Goal: Transaction & Acquisition: Purchase product/service

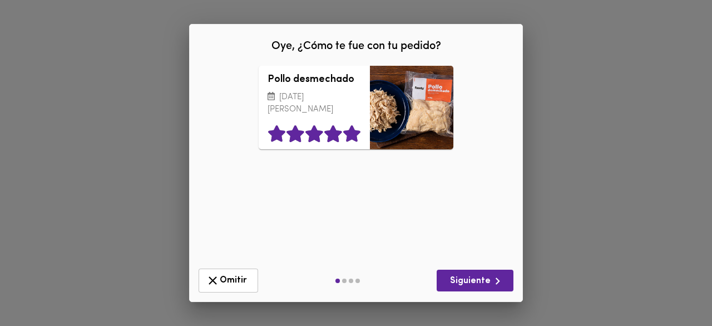
click at [350, 140] on icon at bounding box center [351, 133] width 17 height 17
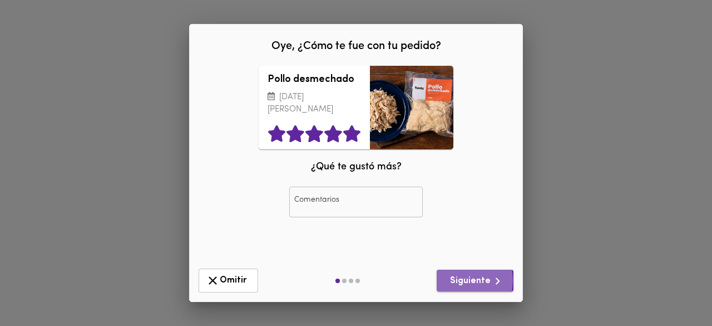
click at [459, 280] on span "Siguiente" at bounding box center [475, 281] width 59 height 14
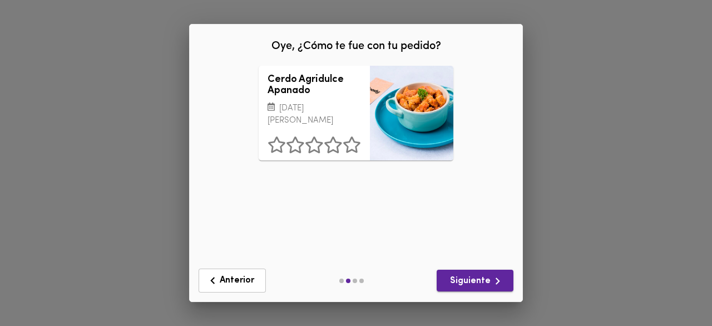
click at [459, 280] on span "Siguiente" at bounding box center [475, 281] width 59 height 14
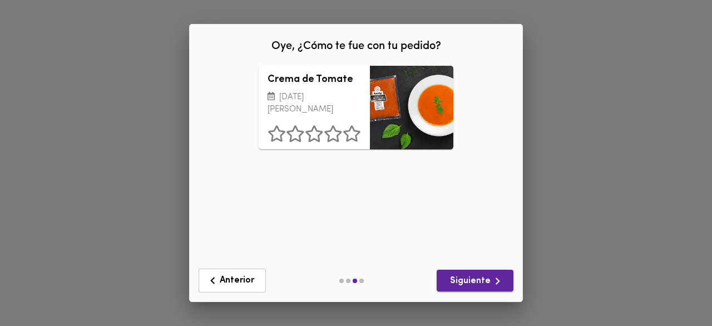
click at [459, 280] on span "Siguiente" at bounding box center [475, 281] width 59 height 14
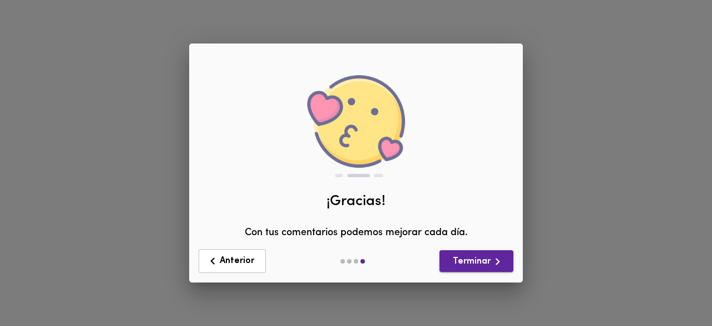
click at [459, 280] on div "Anterior Terminar" at bounding box center [356, 261] width 333 height 42
click at [259, 258] on button "Anterior" at bounding box center [232, 261] width 67 height 24
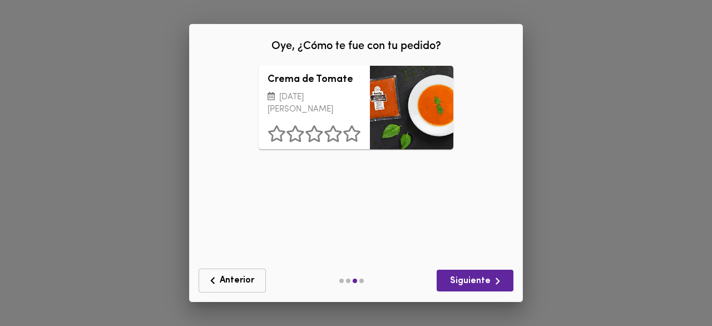
click at [259, 258] on div "Crema de Tomate [DATE][PERSON_NAME] ¿Qué deberíamos mejorar? Comentarios Coment…" at bounding box center [356, 163] width 316 height 194
click at [236, 277] on span "Anterior" at bounding box center [232, 280] width 53 height 14
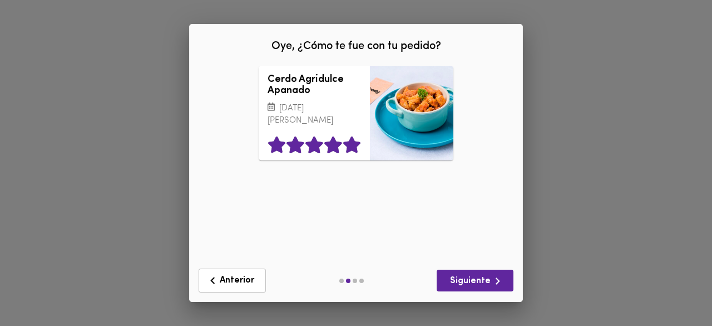
click at [353, 136] on icon at bounding box center [351, 144] width 17 height 17
click at [467, 274] on span "Siguiente" at bounding box center [475, 281] width 59 height 14
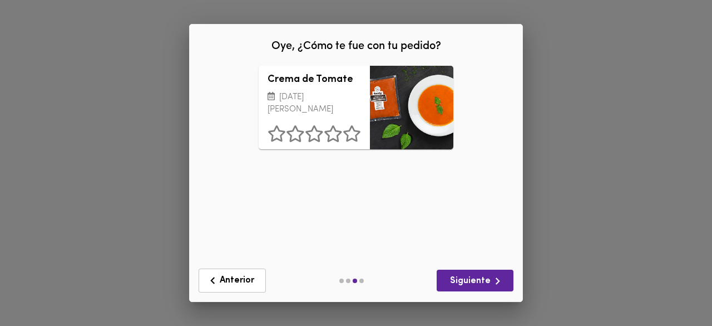
click at [357, 139] on icon at bounding box center [351, 133] width 17 height 17
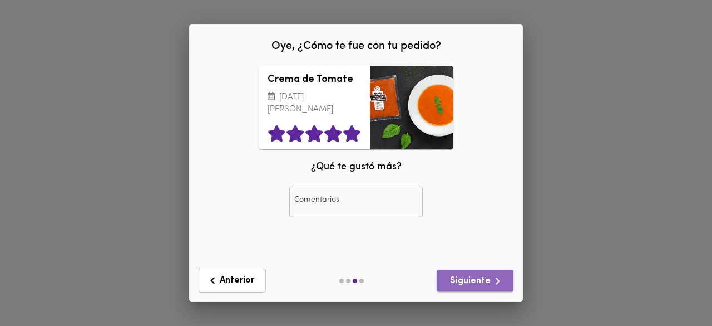
click at [490, 274] on span "Siguiente" at bounding box center [475, 281] width 59 height 14
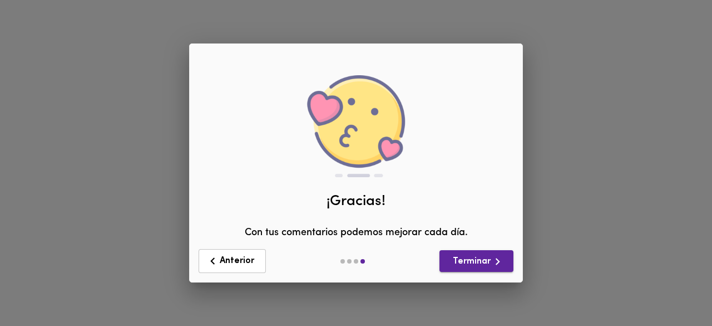
click at [490, 274] on div "Anterior Terminar" at bounding box center [356, 260] width 324 height 33
click at [484, 259] on span "Terminar" at bounding box center [477, 261] width 56 height 14
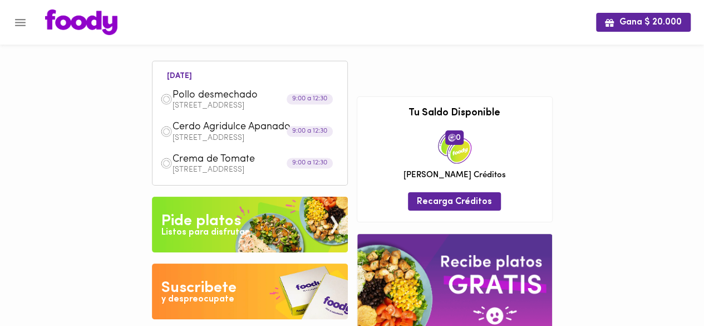
click at [257, 213] on img at bounding box center [250, 224] width 196 height 56
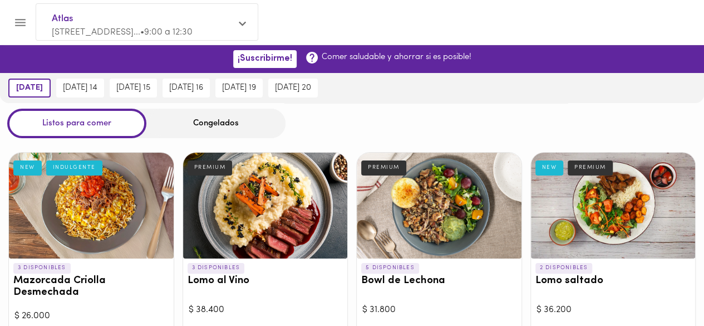
click at [204, 125] on div "Congelados" at bounding box center [215, 123] width 139 height 29
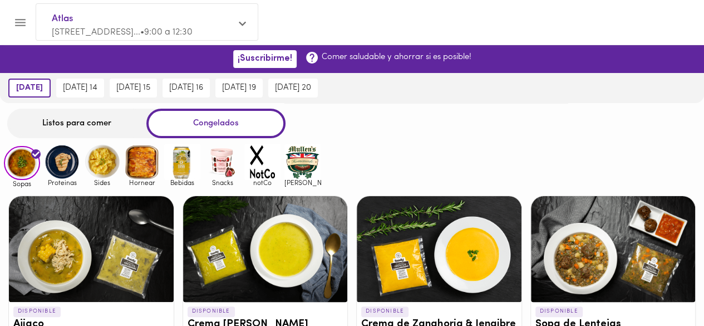
scroll to position [50, 0]
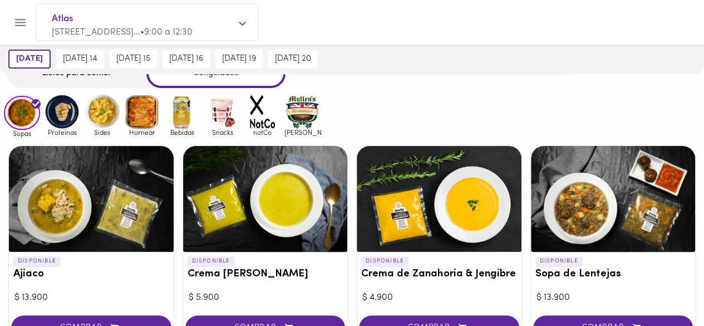
click at [75, 115] on img at bounding box center [62, 111] width 36 height 36
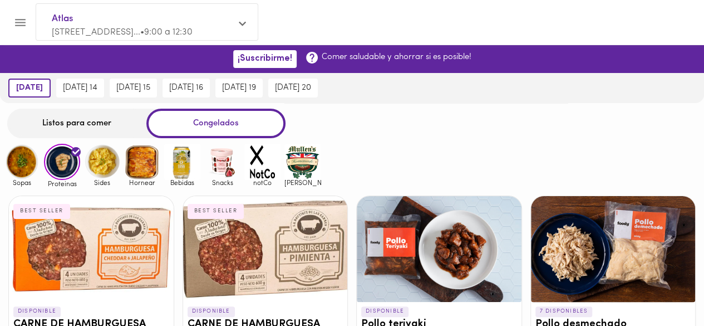
click at [106, 166] on img at bounding box center [102, 162] width 36 height 36
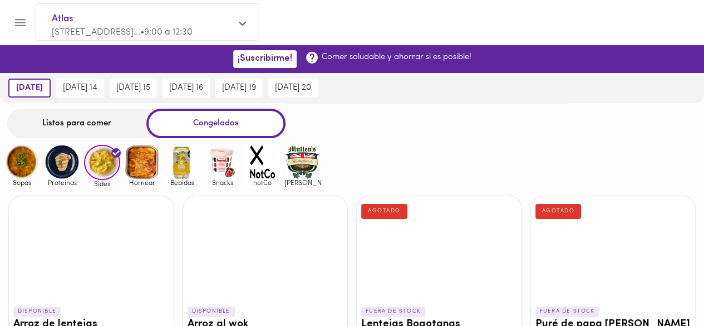
scroll to position [93, 0]
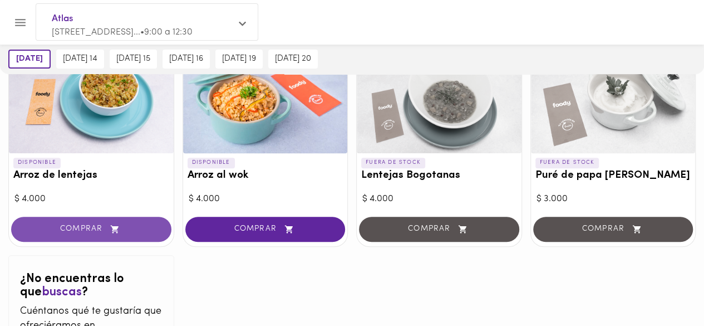
click at [115, 234] on button "COMPRAR" at bounding box center [91, 228] width 160 height 25
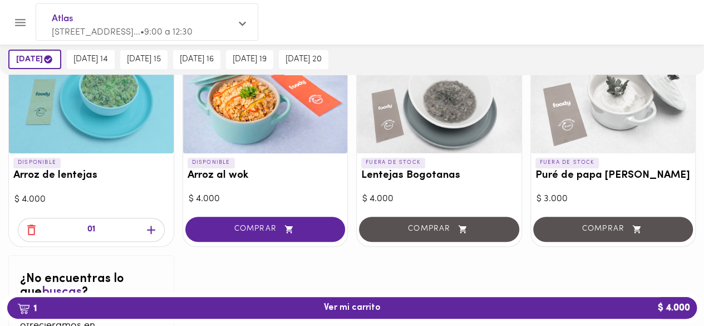
scroll to position [27, 0]
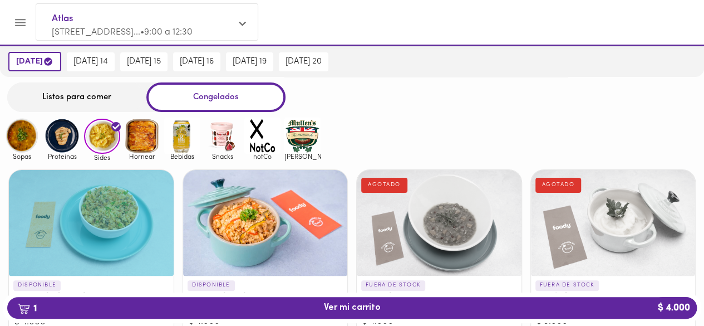
click at [53, 140] on img at bounding box center [62, 135] width 36 height 36
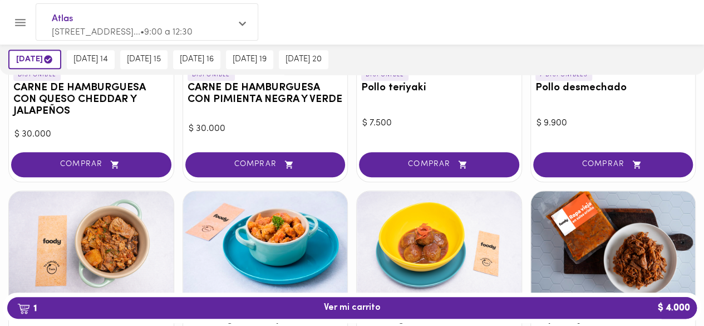
scroll to position [360, 0]
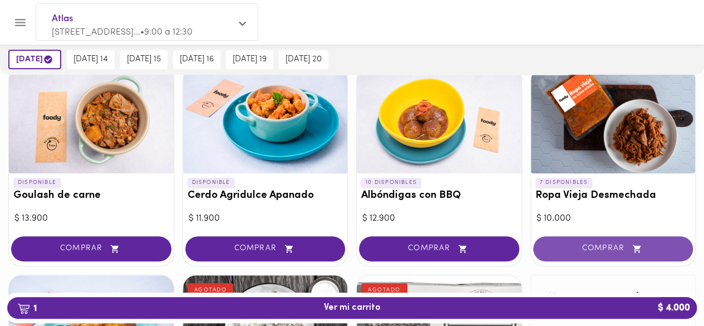
click at [603, 240] on button "COMPRAR" at bounding box center [613, 248] width 160 height 25
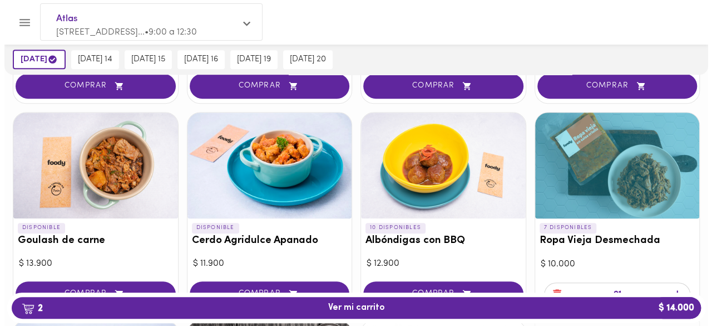
scroll to position [362, 0]
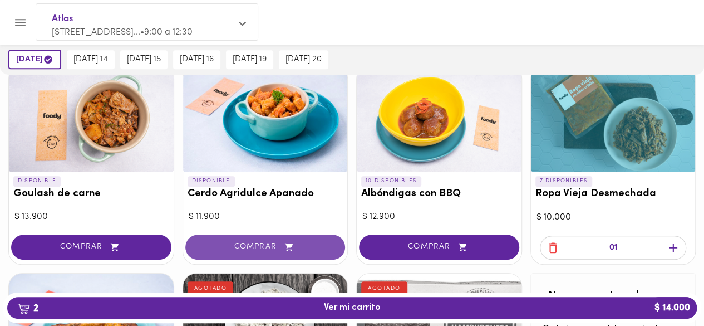
click at [279, 244] on span "COMPRAR" at bounding box center [265, 246] width 132 height 9
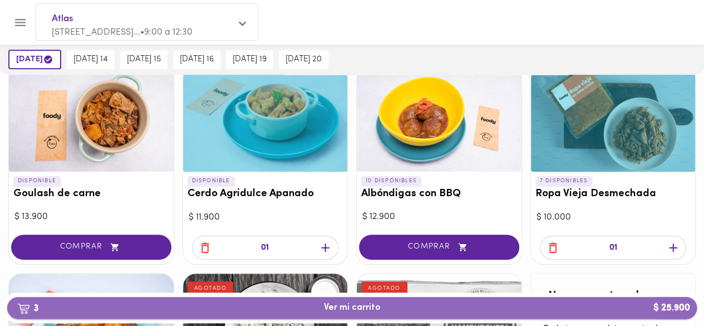
click at [429, 304] on span "3 Ver mi carrito $ 25.900" at bounding box center [352, 307] width 672 height 11
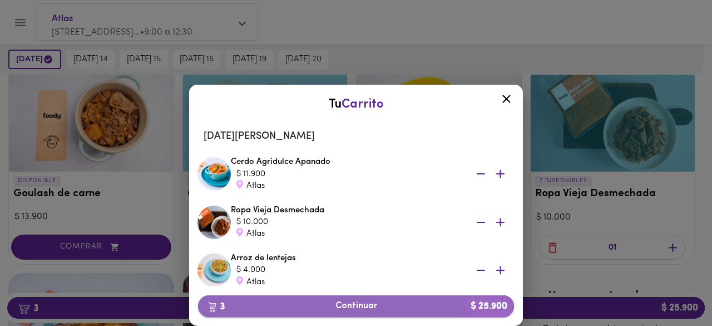
click at [378, 306] on span "3 Continuar $ 25.900" at bounding box center [356, 306] width 298 height 11
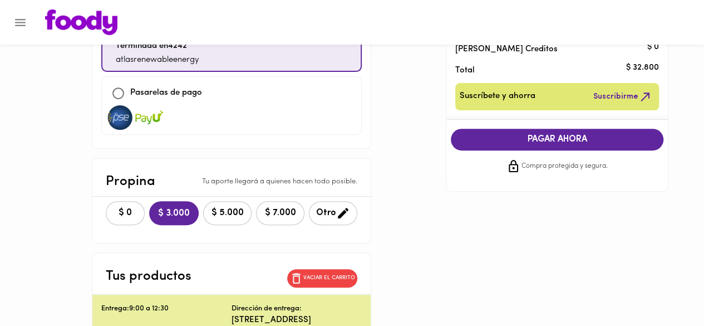
scroll to position [152, 0]
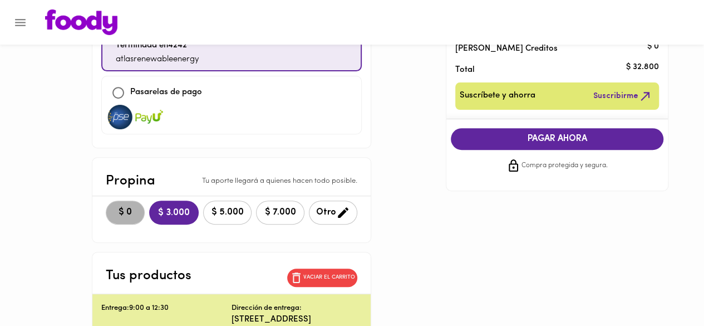
click at [113, 207] on span "$ 0" at bounding box center [125, 212] width 24 height 11
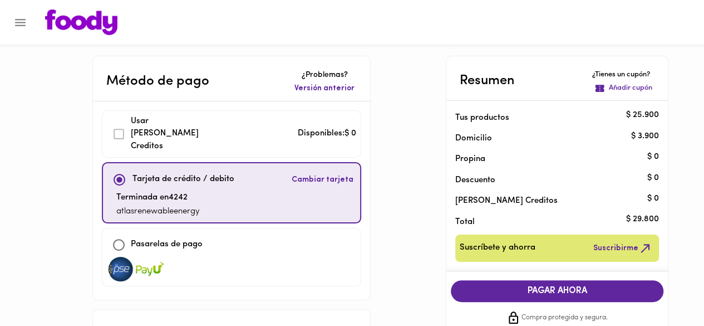
scroll to position [93, 0]
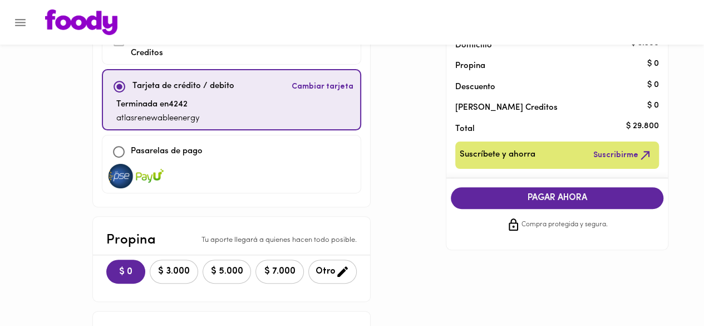
click at [564, 199] on span "PAGAR AHORA" at bounding box center [557, 198] width 190 height 11
